Goal: Task Accomplishment & Management: Complete application form

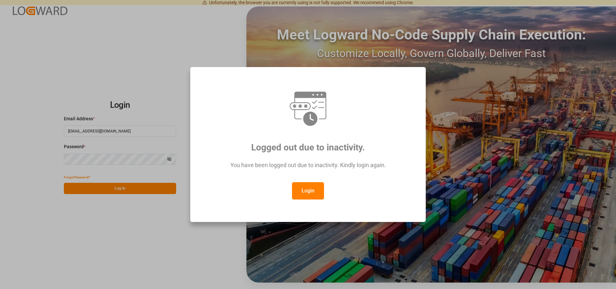
click at [308, 192] on button "Login" at bounding box center [308, 190] width 32 height 17
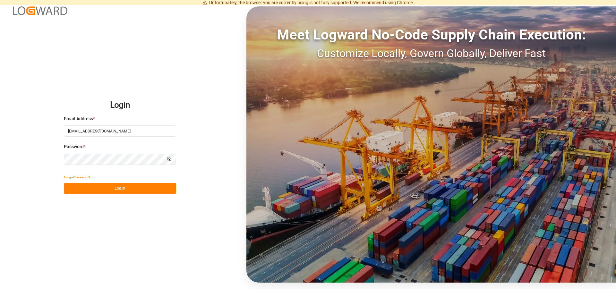
drag, startPoint x: 130, startPoint y: 186, endPoint x: 174, endPoint y: 157, distance: 52.4
click at [130, 186] on button "Log In" at bounding box center [120, 188] width 112 height 11
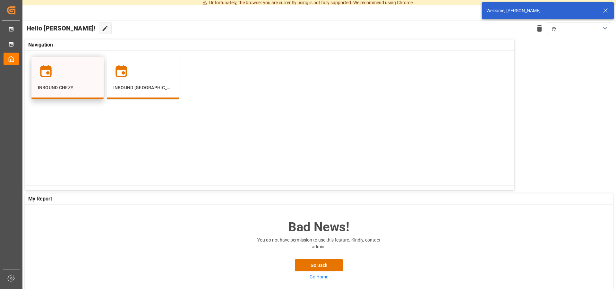
click at [61, 85] on p "Inbound Chezy" at bounding box center [67, 87] width 59 height 7
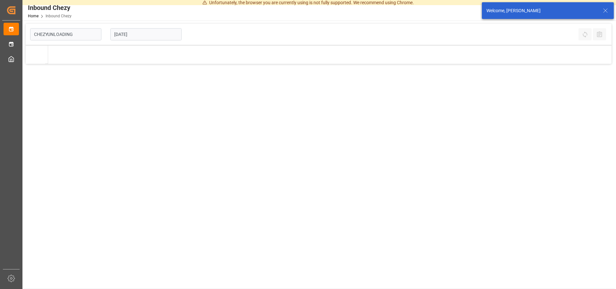
type input "Chezy Unloading"
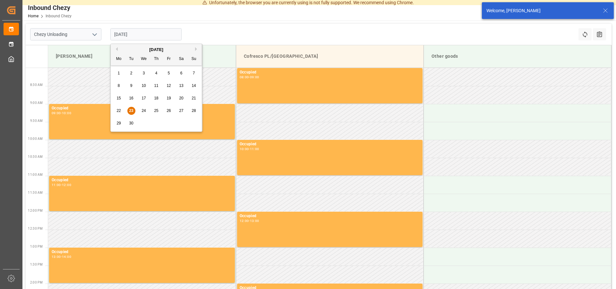
click at [145, 36] on input "[DATE]" at bounding box center [145, 34] width 71 height 12
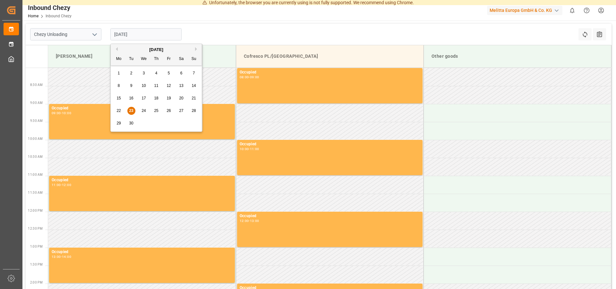
click at [195, 46] on div "[DATE]" at bounding box center [156, 49] width 91 height 6
click at [196, 50] on button "Next Month" at bounding box center [197, 49] width 4 height 4
click at [145, 74] on span "1" at bounding box center [144, 73] width 2 height 4
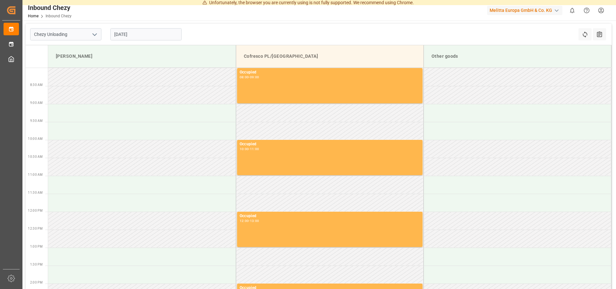
click at [117, 37] on input "[DATE]" at bounding box center [145, 34] width 71 height 12
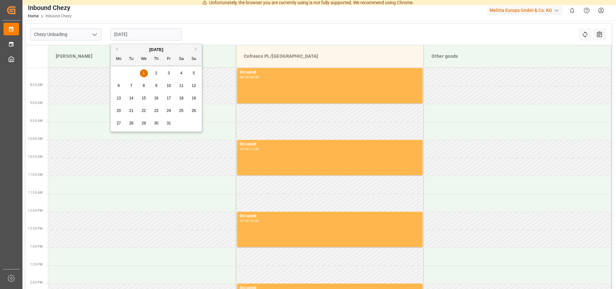
click at [159, 71] on div "2" at bounding box center [156, 74] width 8 height 8
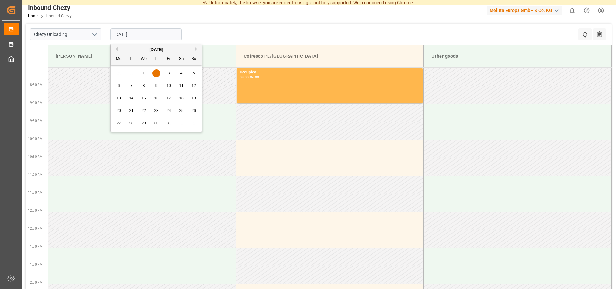
click at [126, 37] on input "[DATE]" at bounding box center [145, 34] width 71 height 12
click at [145, 72] on div "1" at bounding box center [144, 74] width 8 height 8
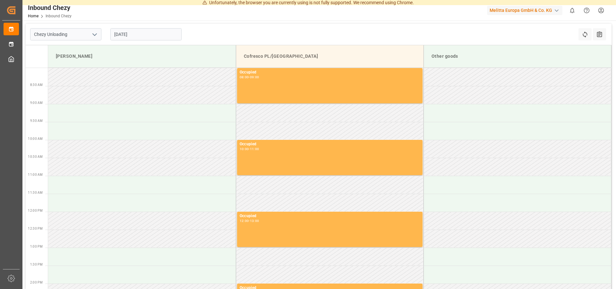
click at [146, 27] on div "[DATE]" at bounding box center [146, 34] width 80 height 21
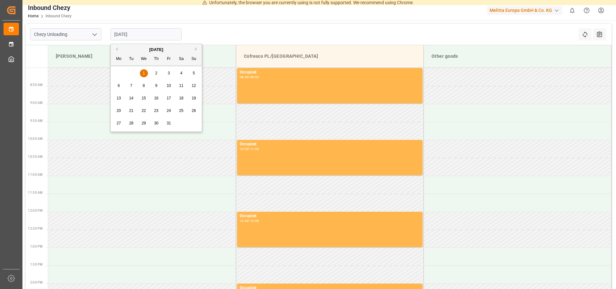
click at [139, 38] on input "[DATE]" at bounding box center [145, 34] width 71 height 12
click at [155, 75] on div "2" at bounding box center [156, 74] width 8 height 8
type input "[DATE]"
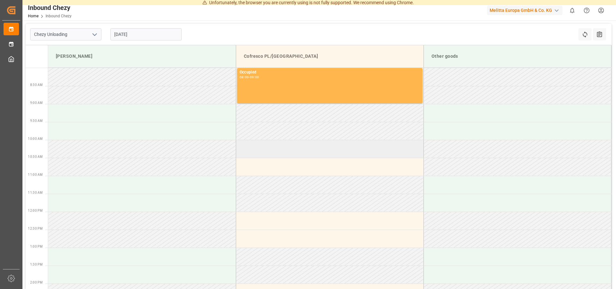
click at [273, 152] on td at bounding box center [330, 149] width 188 height 18
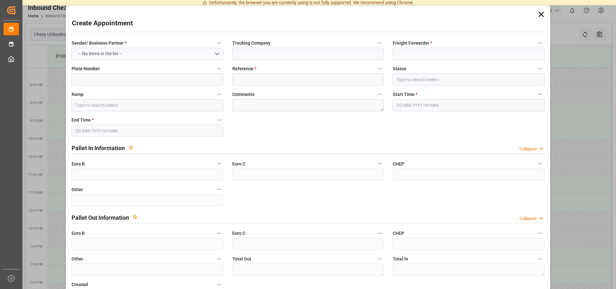
type input "Cofresco PL/[GEOGRAPHIC_DATA]"
type input "0"
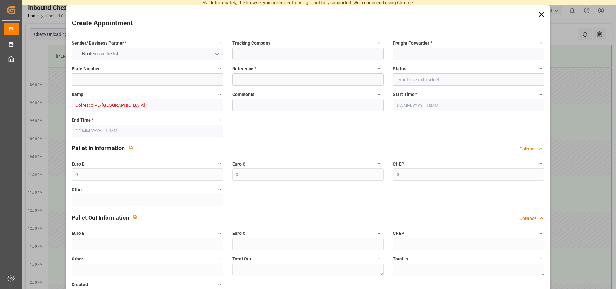
type input "0"
type input "[DATE] 10:00"
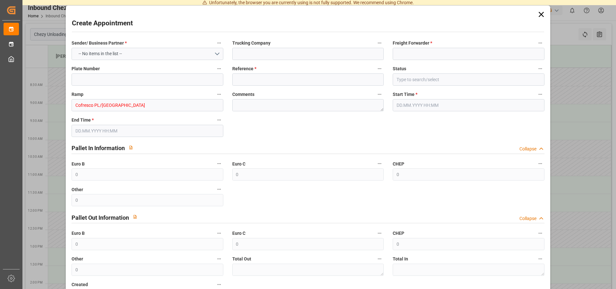
type input "[DATE] 11:00"
click at [165, 59] on button "Select Options" at bounding box center [146, 54] width 151 height 12
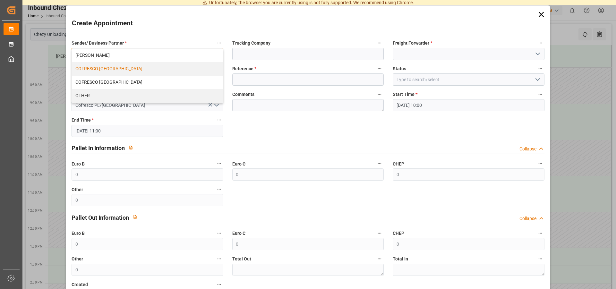
click at [116, 69] on div "COFRESCO [GEOGRAPHIC_DATA]" at bounding box center [147, 68] width 151 height 13
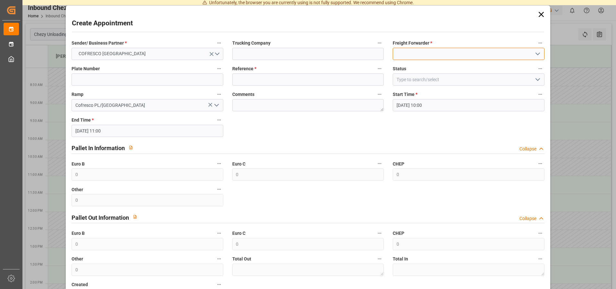
click at [407, 57] on input at bounding box center [467, 54] width 151 height 12
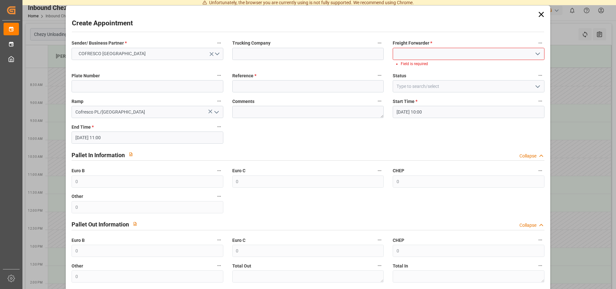
click at [533, 53] on icon "open menu" at bounding box center [537, 54] width 8 height 8
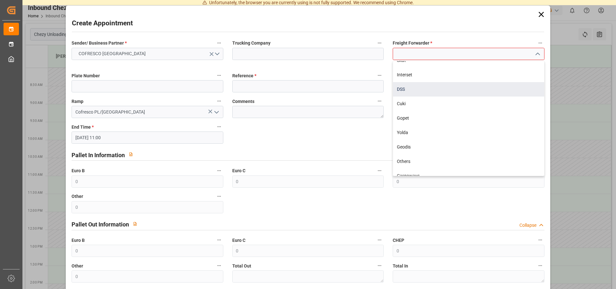
scroll to position [164, 0]
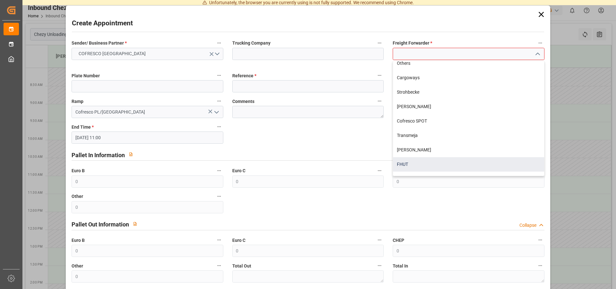
click at [410, 161] on div "FHUT" at bounding box center [468, 164] width 151 height 14
type input "FHUT"
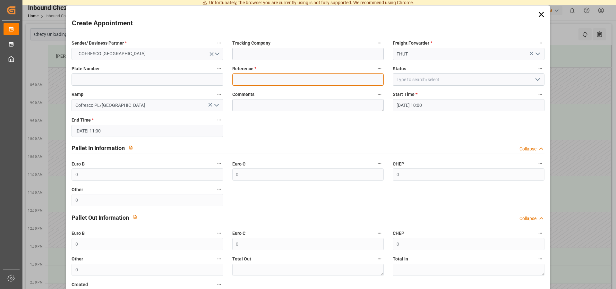
click at [276, 83] on input at bounding box center [307, 79] width 151 height 12
type input "489882"
click at [499, 77] on input at bounding box center [467, 79] width 151 height 12
click at [533, 80] on icon "open menu" at bounding box center [537, 80] width 8 height 8
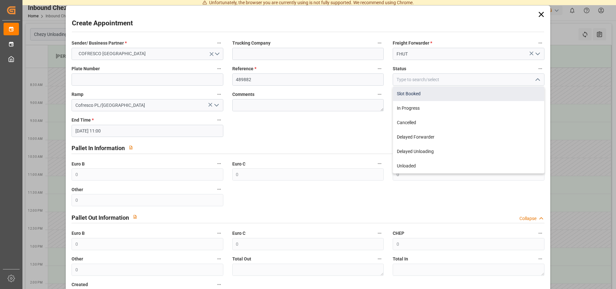
click at [417, 93] on div "Slot Booked" at bounding box center [468, 94] width 151 height 14
type input "Slot Booked"
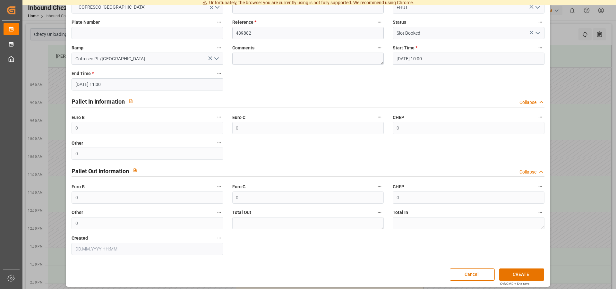
scroll to position [50, 0]
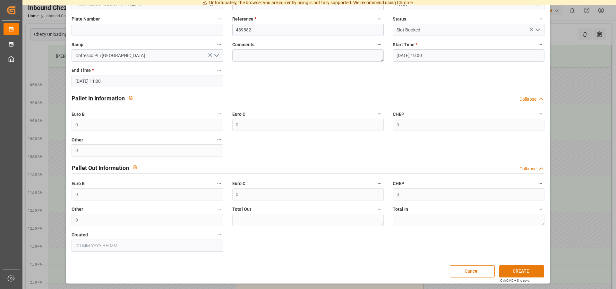
click at [520, 271] on button "CREATE" at bounding box center [521, 271] width 45 height 12
